Goal: Task Accomplishment & Management: Use online tool/utility

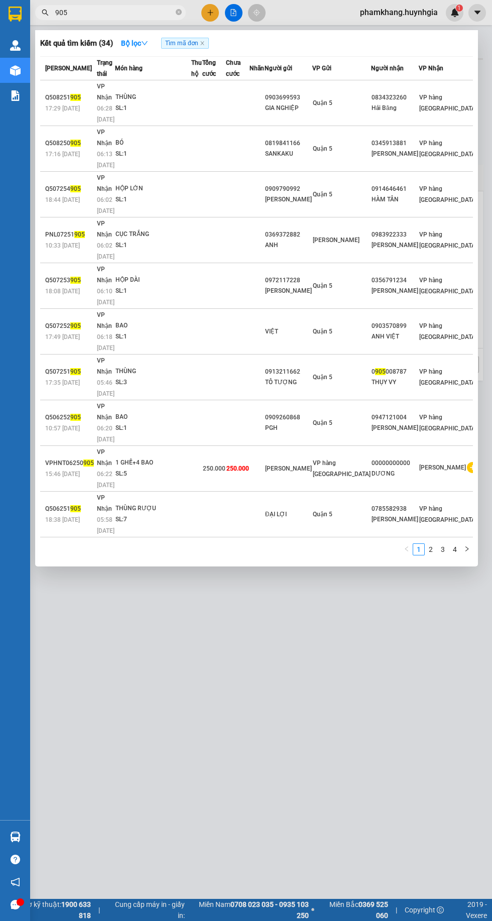
click at [101, 13] on input "905" at bounding box center [114, 12] width 119 height 11
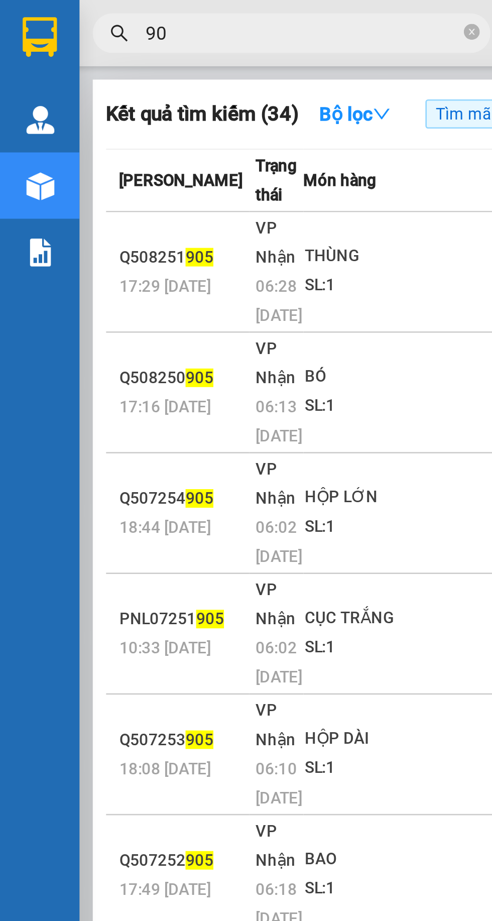
type input "9"
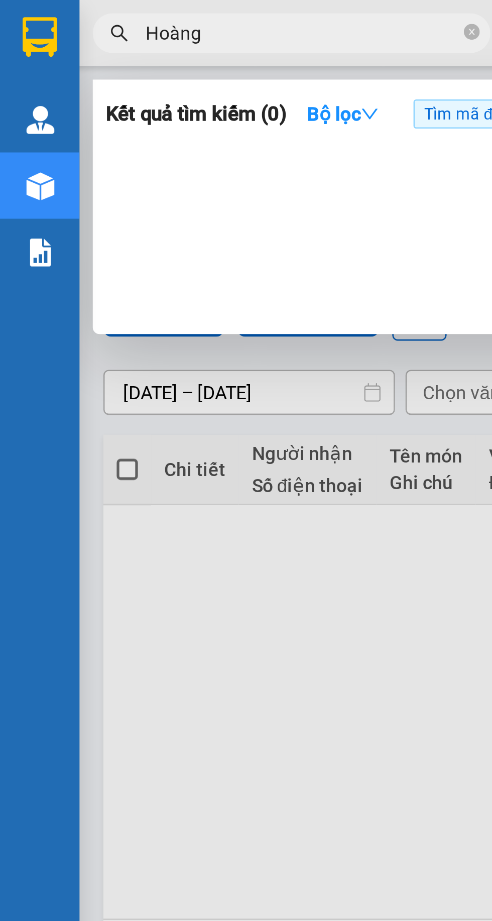
type input "Hoàng"
click at [140, 42] on icon "down" at bounding box center [140, 43] width 7 height 7
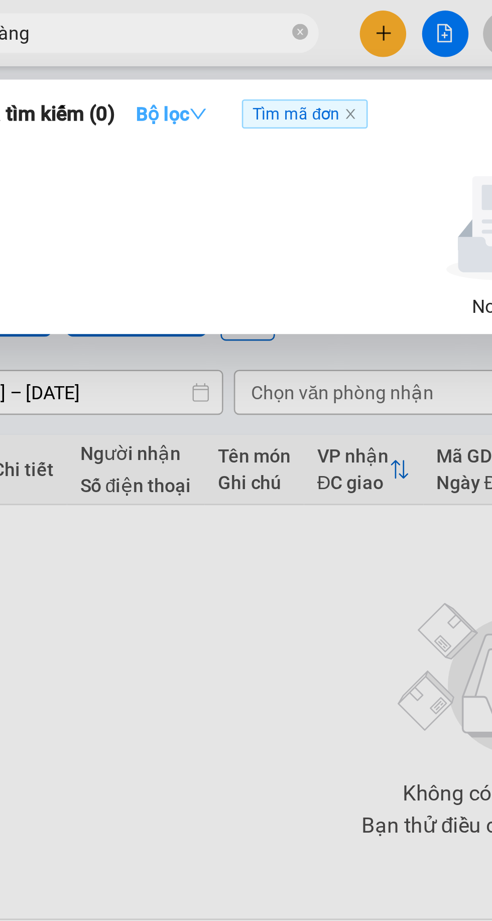
click at [139, 42] on icon "down" at bounding box center [140, 43] width 7 height 7
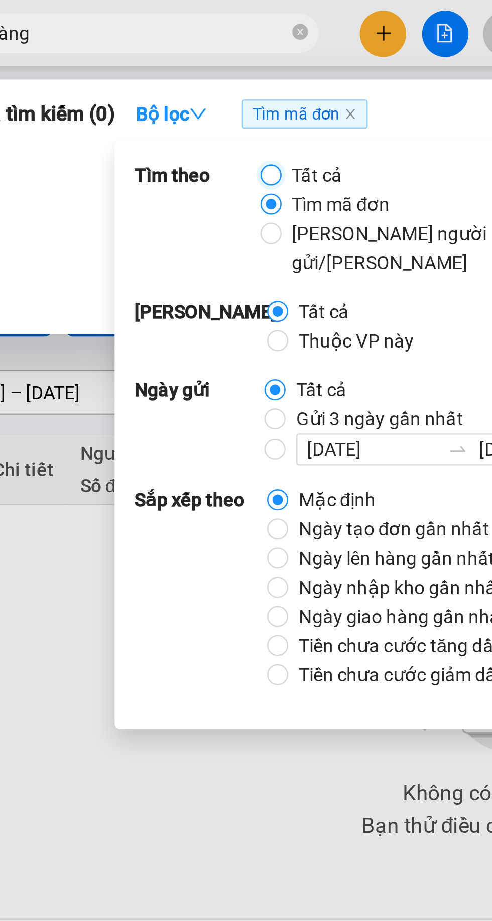
click at [171, 67] on input "Tất cả" at bounding box center [168, 66] width 8 height 8
radio input "true"
radio input "false"
